Goal: Task Accomplishment & Management: Use online tool/utility

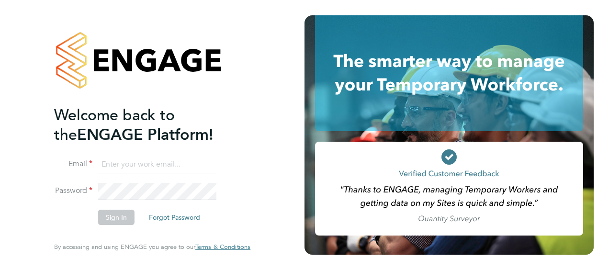
click at [153, 165] on input at bounding box center [157, 164] width 118 height 17
type input "[PERSON_NAME][EMAIL_ADDRESS][DOMAIN_NAME]"
click at [120, 219] on button "Sign In" at bounding box center [116, 217] width 36 height 15
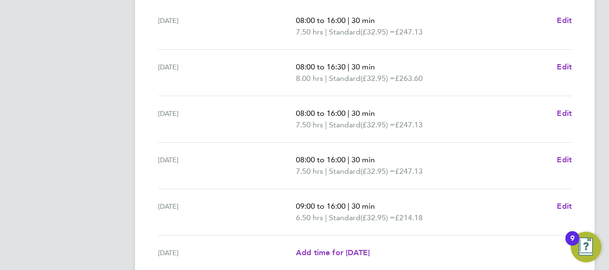
scroll to position [287, 0]
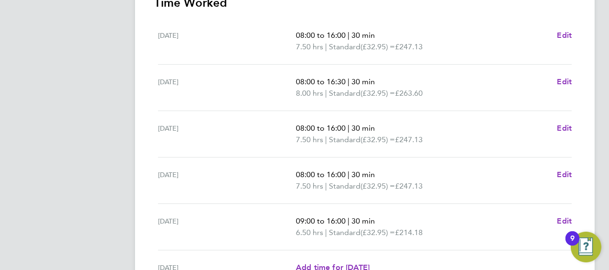
click at [149, 14] on div "Back Following Andrew Buckley's Timesheet 25 - 31 Aug 2025 "Probation Officer" …" at bounding box center [364, 64] width 459 height 649
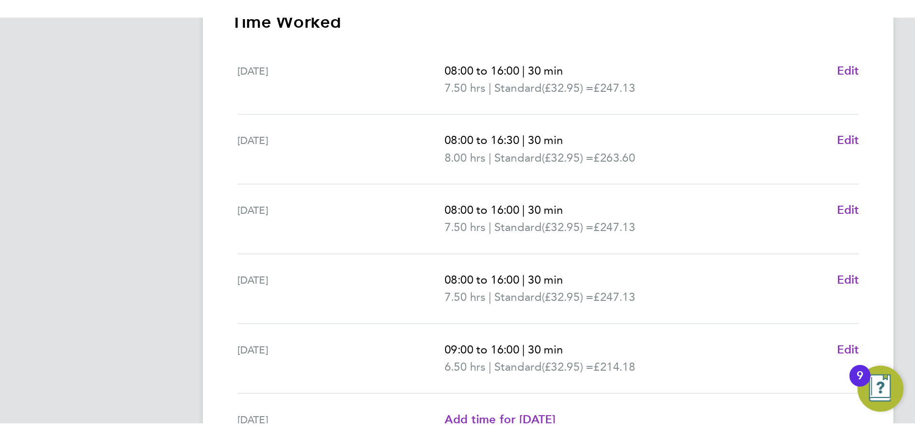
scroll to position [250, 0]
